Goal: Task Accomplishment & Management: Use online tool/utility

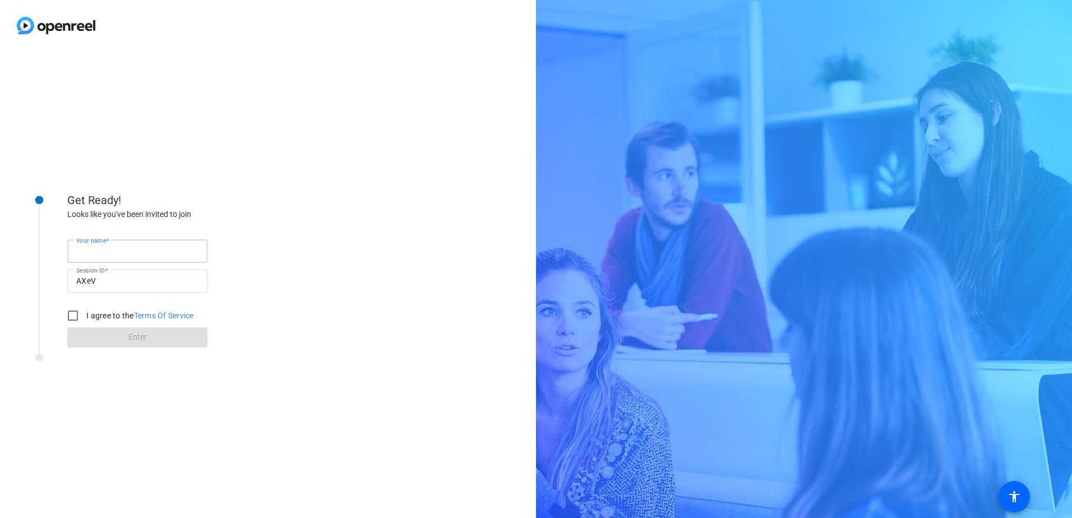
click at [131, 248] on input "Your name" at bounding box center [137, 250] width 122 height 13
type input "[PERSON_NAME]"
click at [76, 315] on input "I agree to the Terms Of Service" at bounding box center [73, 315] width 22 height 22
checkbox input "true"
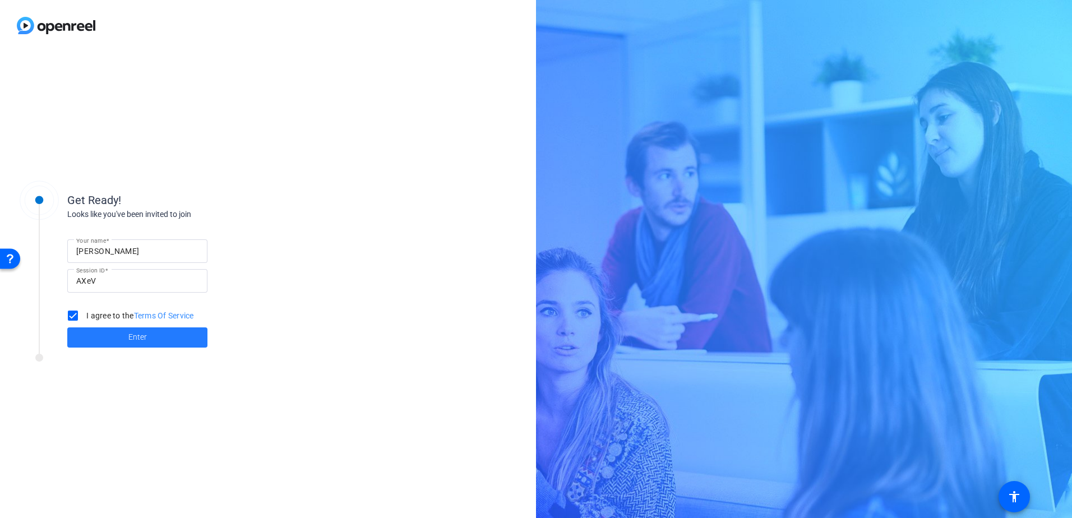
click at [163, 339] on span at bounding box center [137, 337] width 140 height 27
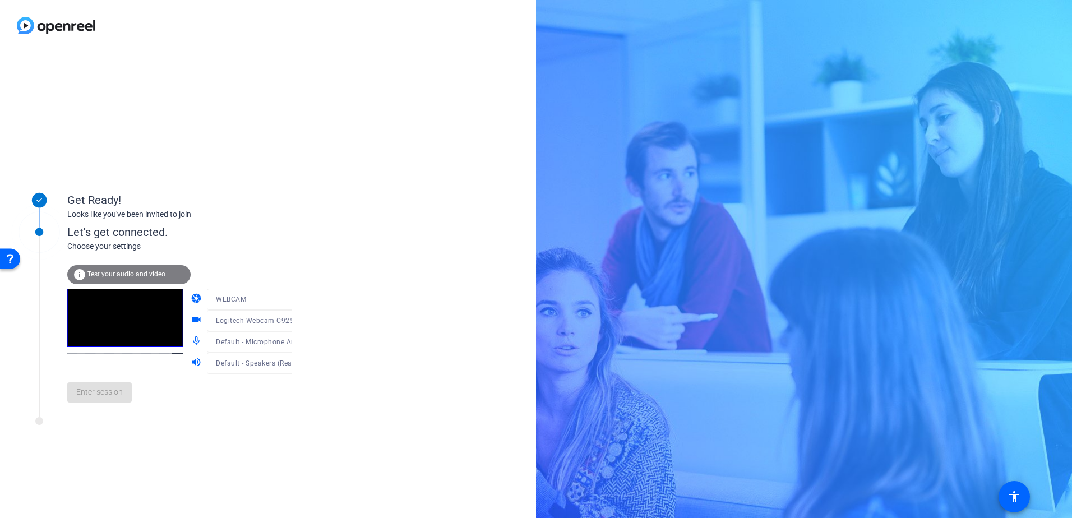
click at [240, 301] on mat-form-field "WEBCAM" at bounding box center [260, 299] width 107 height 21
click at [243, 324] on mat-form-field "Logitech Webcam C925e (046d:085b)" at bounding box center [260, 320] width 107 height 21
click at [237, 320] on span "Logitech Webcam C925e (046d:085b)" at bounding box center [278, 320] width 124 height 9
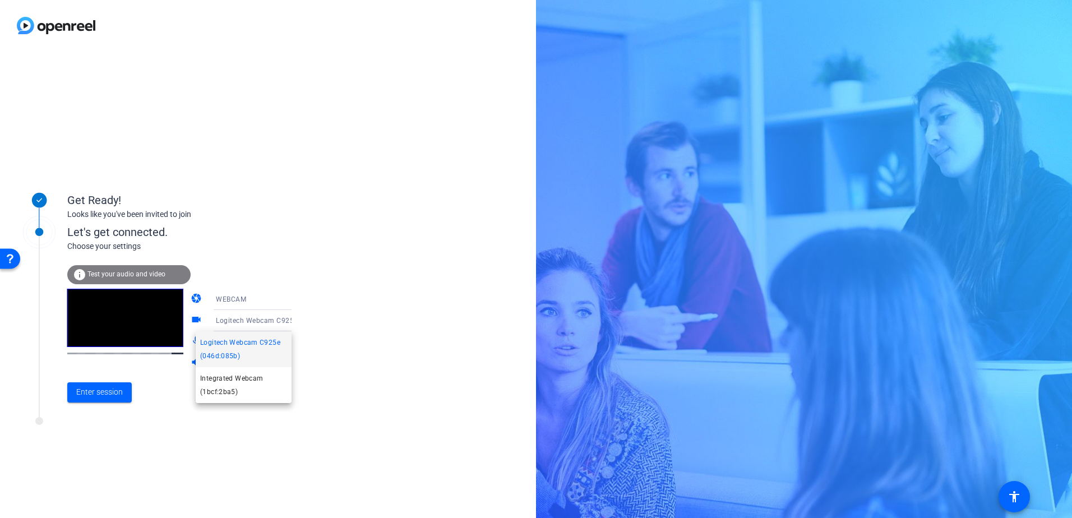
click at [239, 346] on span "Logitech Webcam C925e (046d:085b)" at bounding box center [243, 349] width 87 height 27
click at [85, 392] on span "Enter session" at bounding box center [99, 392] width 47 height 12
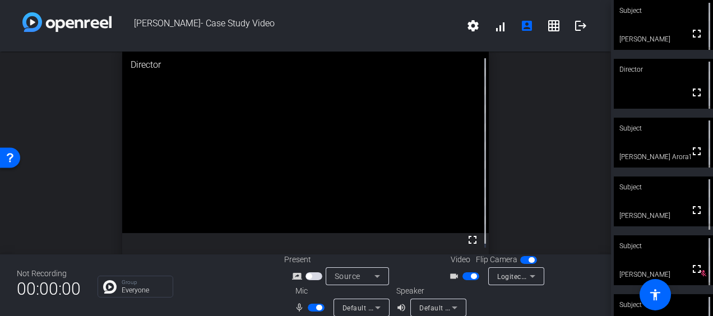
click at [313, 306] on span "button" at bounding box center [316, 308] width 17 height 8
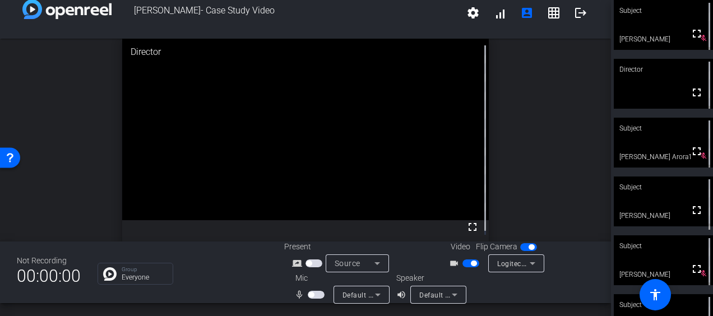
click at [317, 297] on span "button" at bounding box center [316, 295] width 17 height 8
click at [373, 296] on icon at bounding box center [377, 294] width 13 height 13
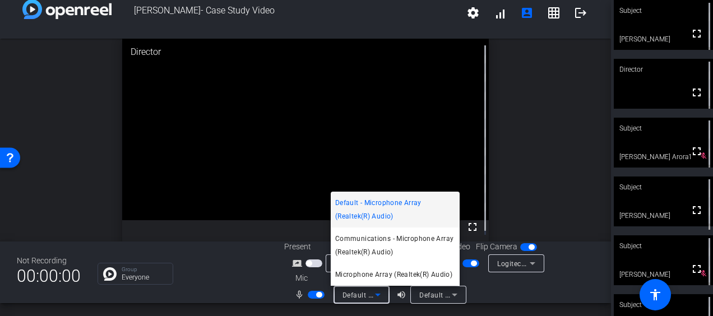
click at [447, 295] on div at bounding box center [356, 158] width 713 height 316
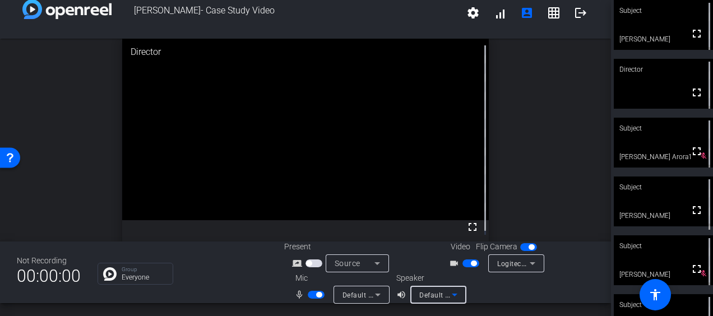
click at [448, 295] on icon at bounding box center [454, 294] width 13 height 13
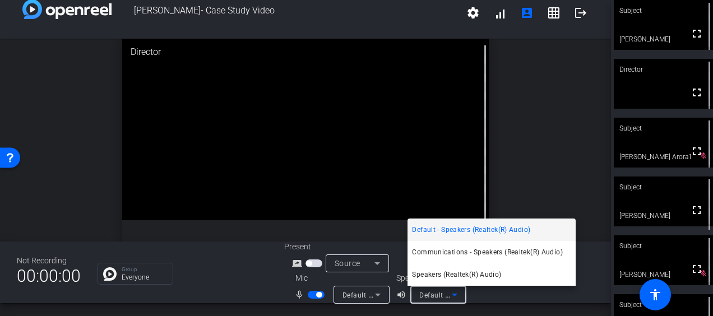
click at [495, 293] on div at bounding box center [356, 158] width 713 height 316
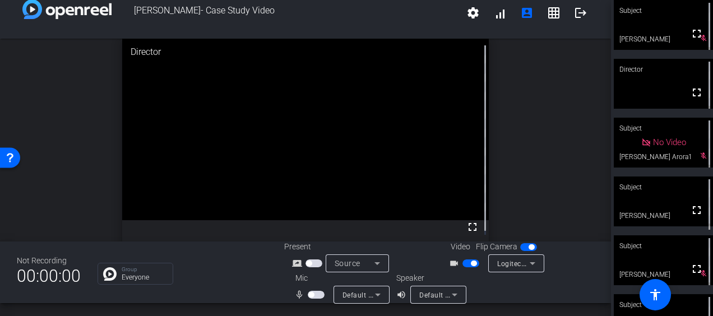
click at [314, 293] on span "button" at bounding box center [316, 295] width 17 height 8
click at [308, 296] on span "button" at bounding box center [316, 295] width 17 height 8
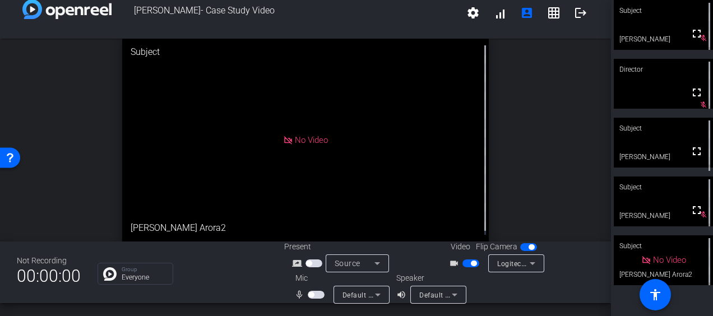
click at [315, 293] on span "button" at bounding box center [316, 295] width 17 height 8
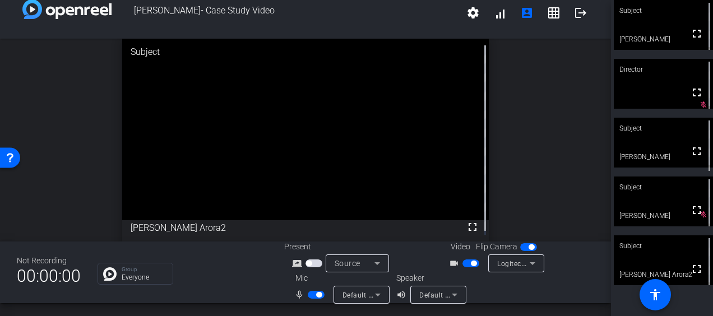
click at [212, 307] on div "[PERSON_NAME]- Case Study Video settings signal_cellular_alt account_box grid_o…" at bounding box center [305, 158] width 611 height 316
